Goal: Task Accomplishment & Management: Complete application form

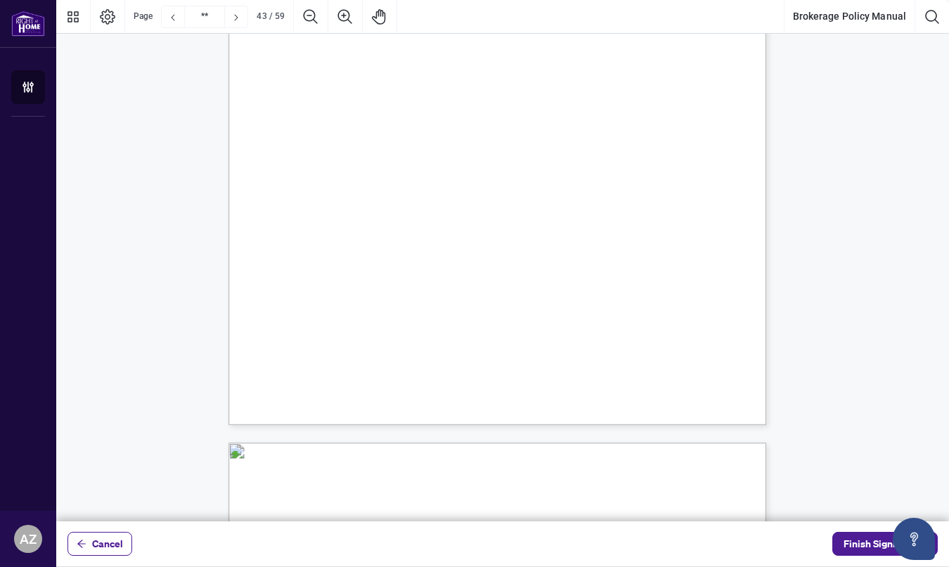
scroll to position [30215, 0]
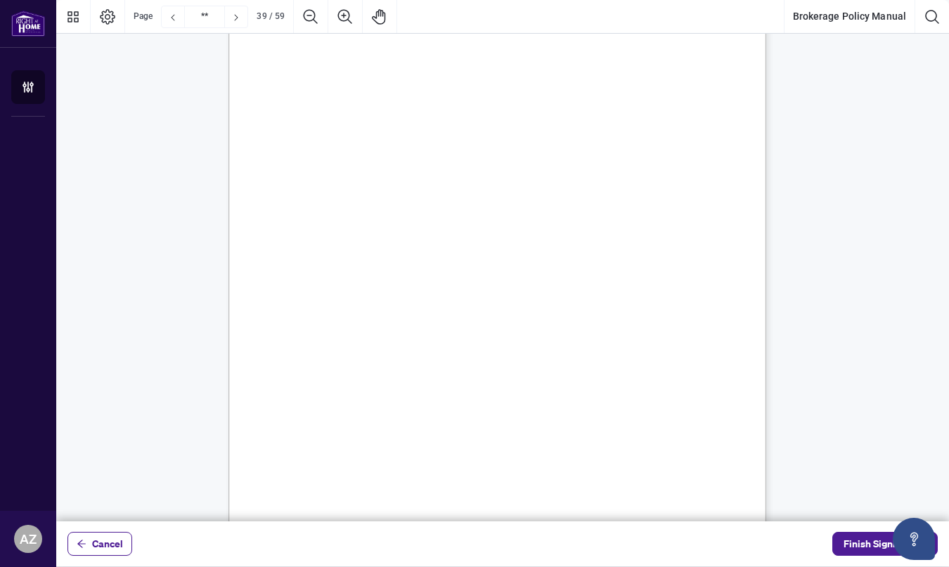
scroll to position [27016, 0]
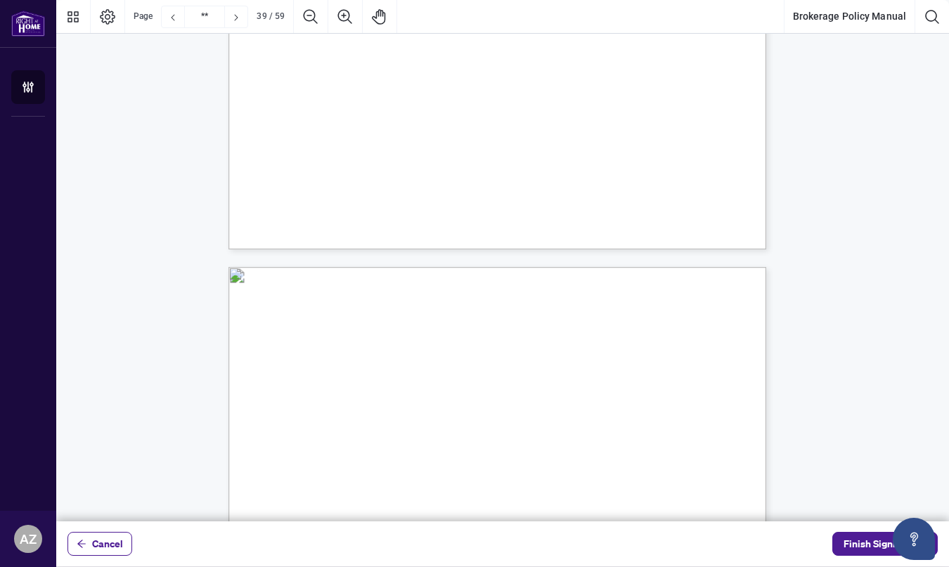
scroll to position [26940, 0]
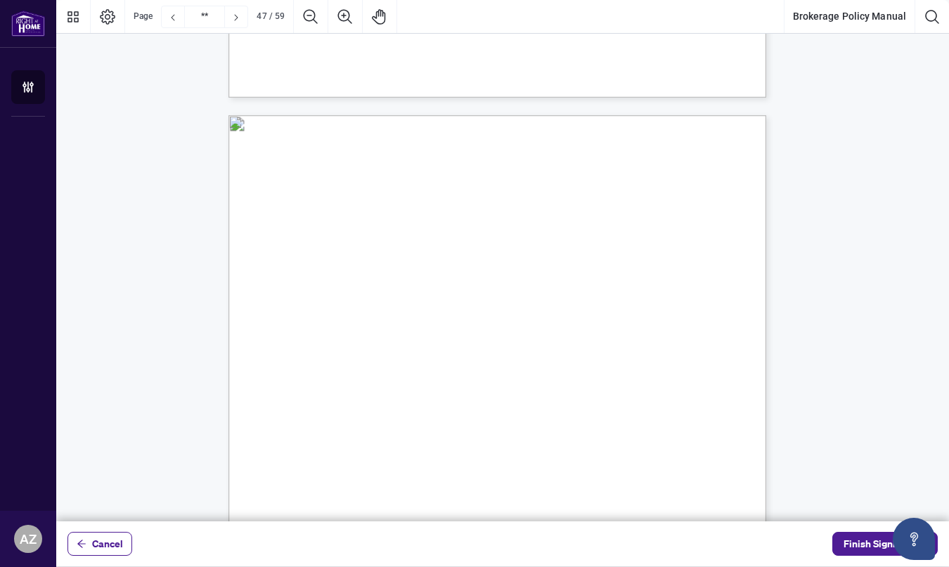
scroll to position [32519, 0]
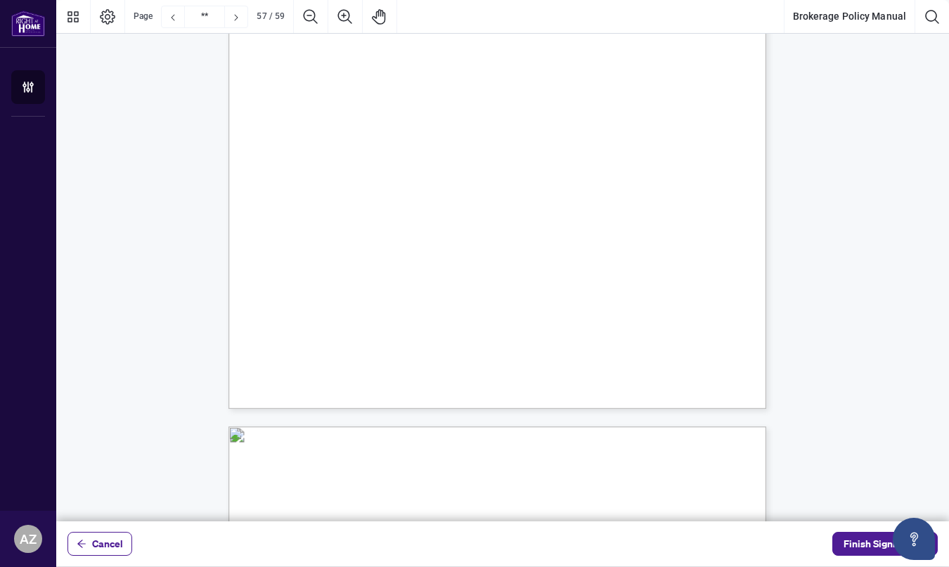
scroll to position [40604, 0]
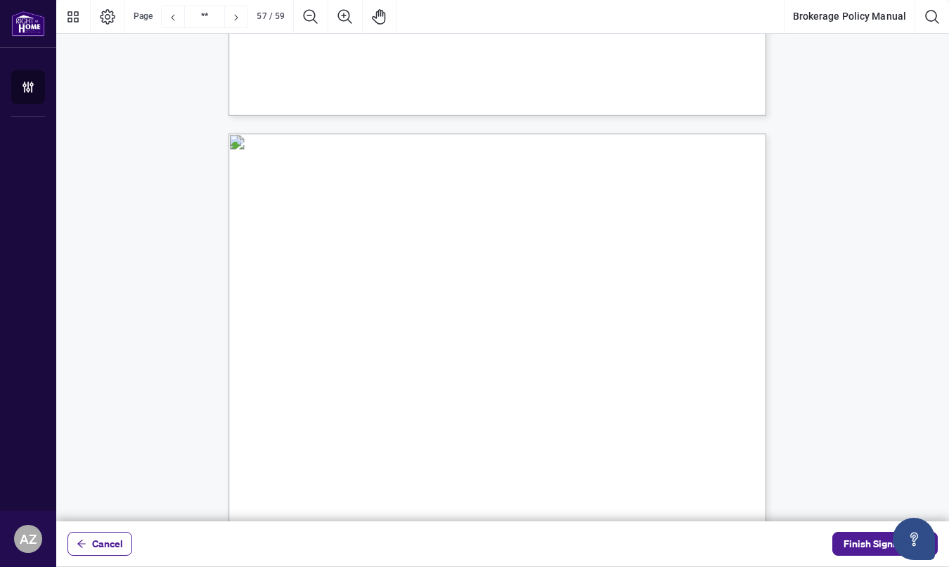
scroll to position [39766, 0]
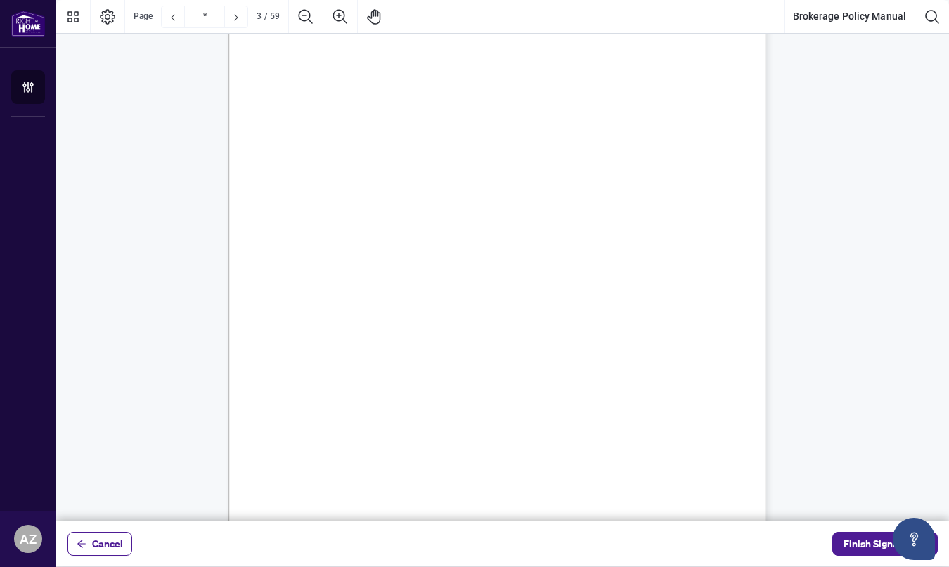
scroll to position [0, 0]
type input "*"
click at [863, 544] on span "Finish Signing" at bounding box center [875, 544] width 63 height 22
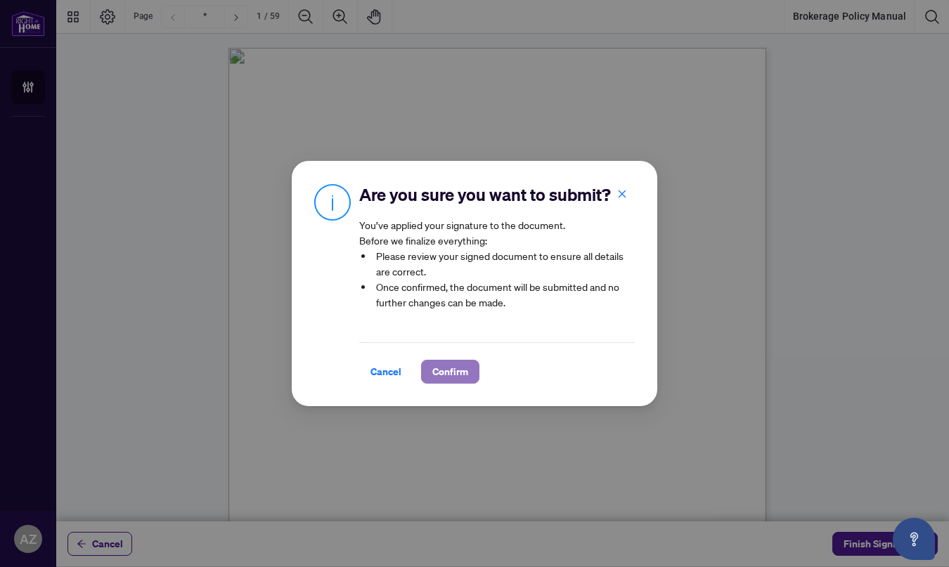
click at [440, 371] on span "Confirm" at bounding box center [450, 372] width 36 height 22
